Goal: Information Seeking & Learning: Compare options

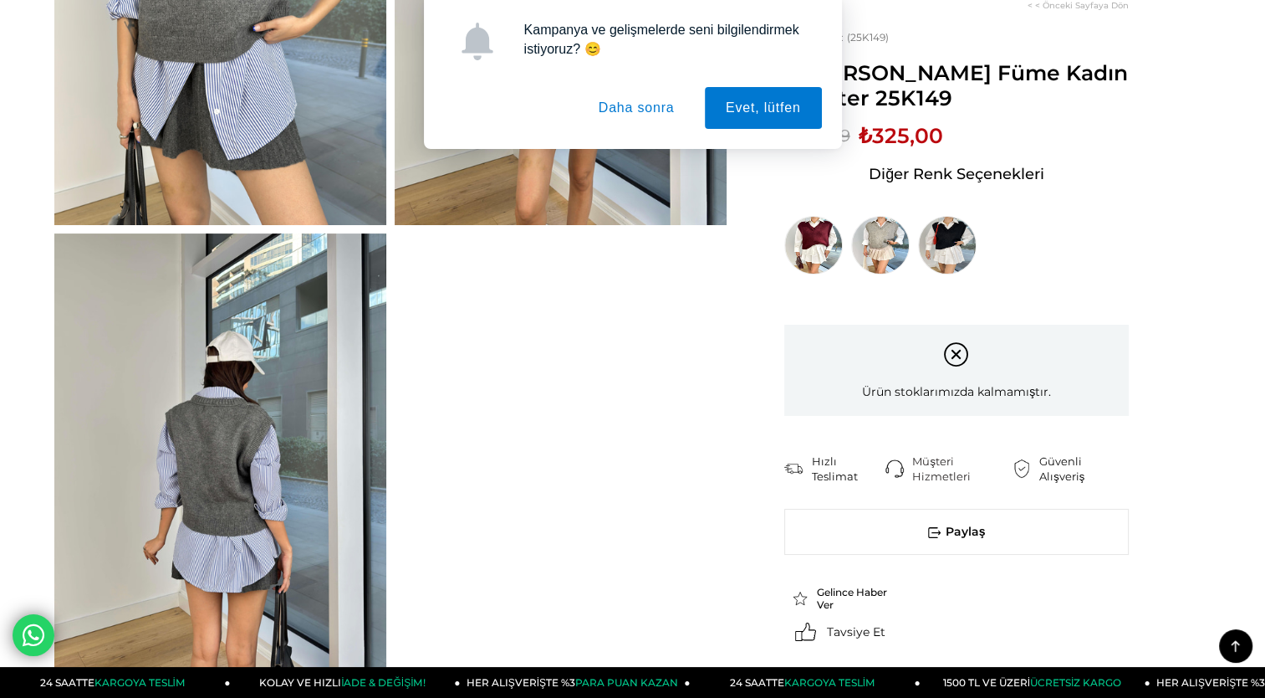
scroll to position [251, 0]
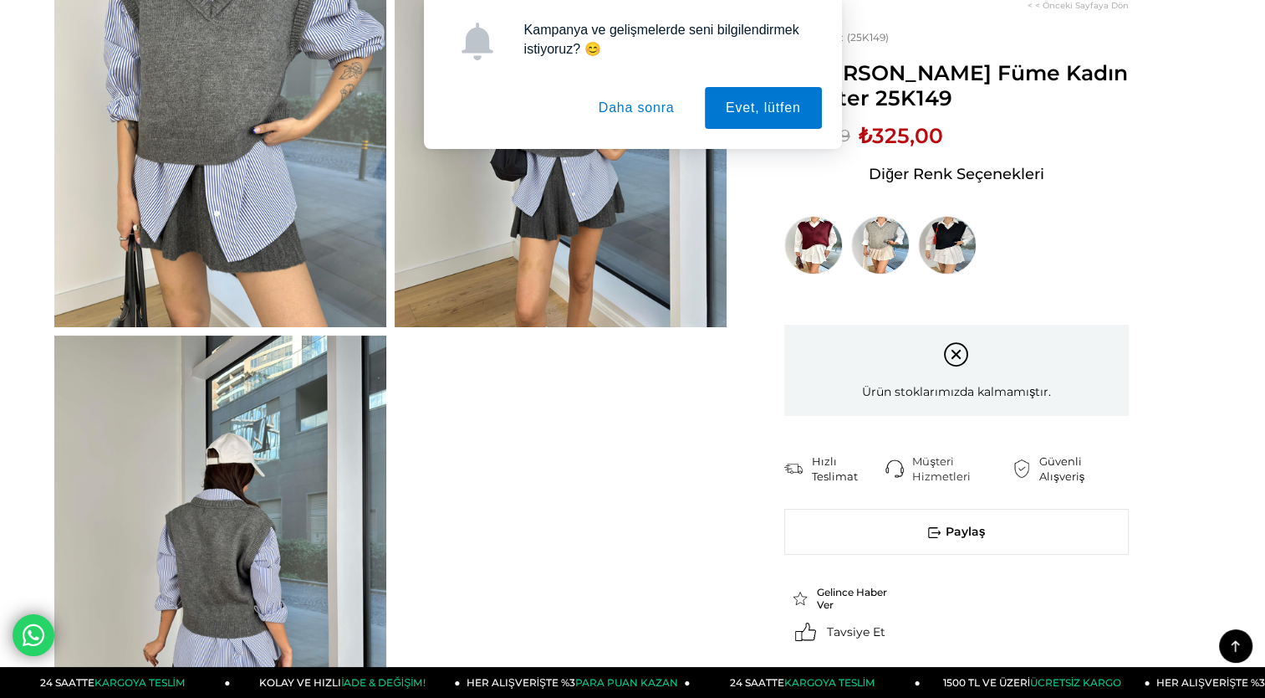
drag, startPoint x: 948, startPoint y: 192, endPoint x: 943, endPoint y: 212, distance: 20.7
click at [948, 192] on div "Diğer Renk Seçenekleri" at bounding box center [957, 211] width 344 height 126
click at [940, 243] on img at bounding box center [947, 245] width 59 height 59
click at [886, 252] on img at bounding box center [880, 245] width 59 height 59
click at [790, 268] on link at bounding box center [818, 245] width 67 height 59
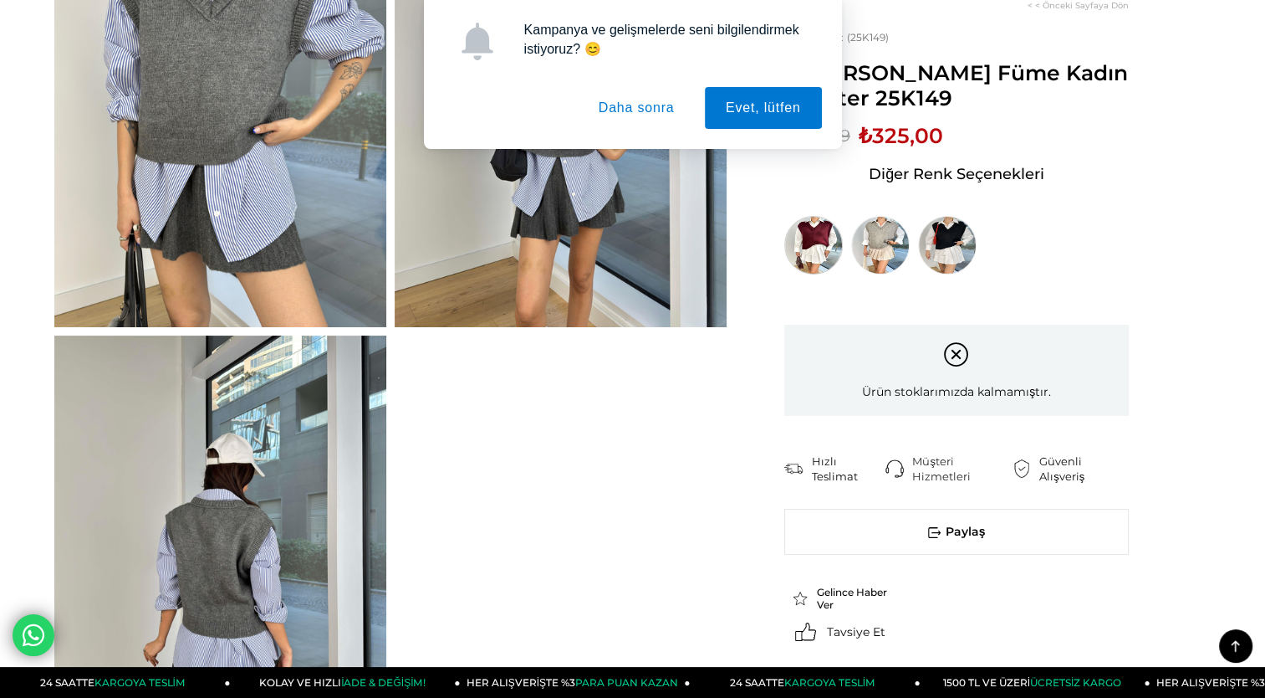
click at [800, 241] on img at bounding box center [814, 245] width 59 height 59
click at [650, 116] on button "Daha sonra" at bounding box center [637, 108] width 118 height 42
